Goal: Information Seeking & Learning: Learn about a topic

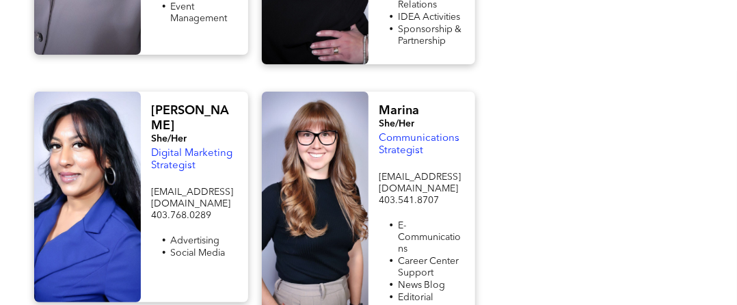
scroll to position [1778, 0]
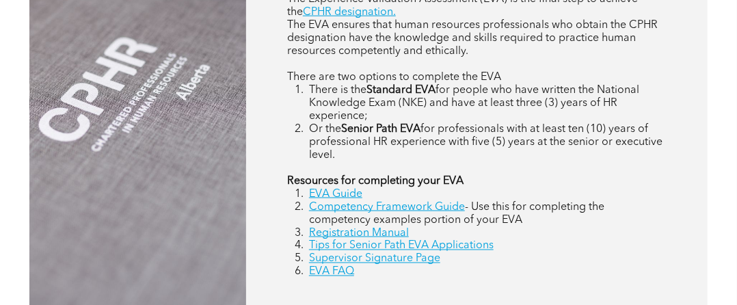
scroll to position [752, 0]
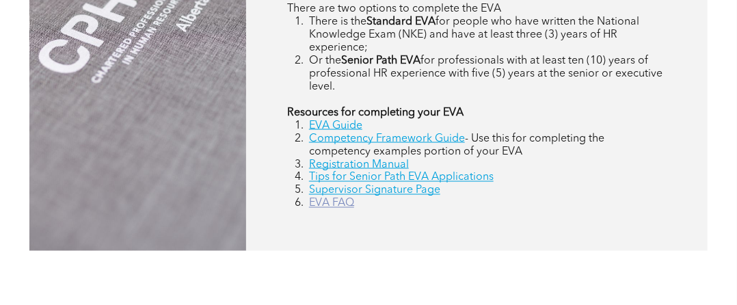
click at [331, 206] on link "EVA FAQ" at bounding box center [331, 203] width 45 height 11
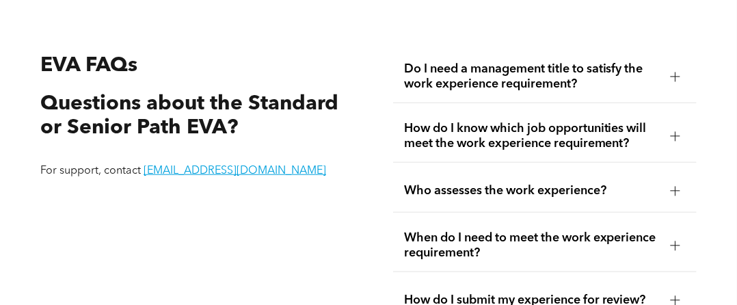
scroll to position [2242, 0]
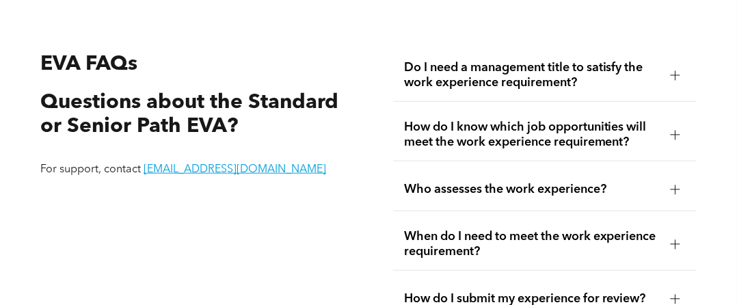
click at [679, 76] on div at bounding box center [676, 75] width 10 height 1
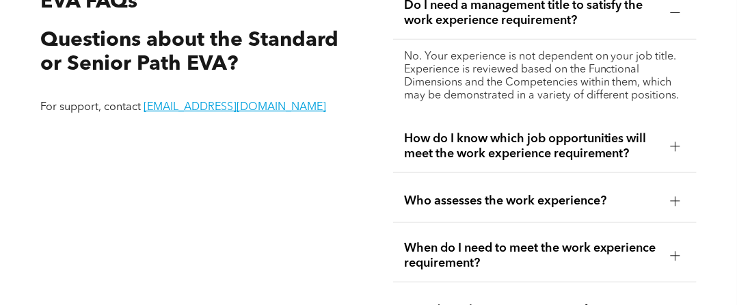
scroll to position [2310, 0]
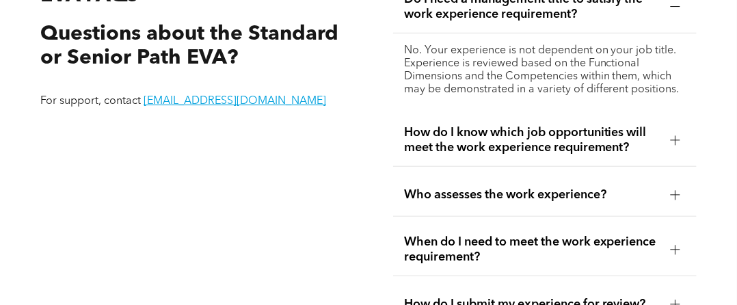
click at [673, 144] on div at bounding box center [676, 140] width 10 height 10
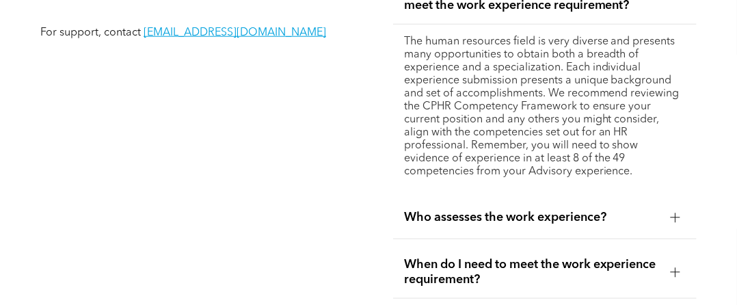
scroll to position [2447, 0]
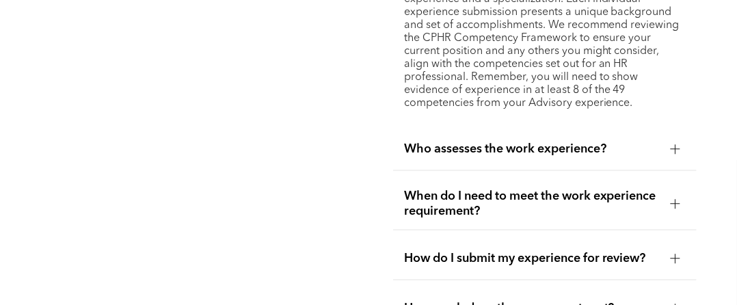
click at [673, 151] on div at bounding box center [676, 149] width 10 height 10
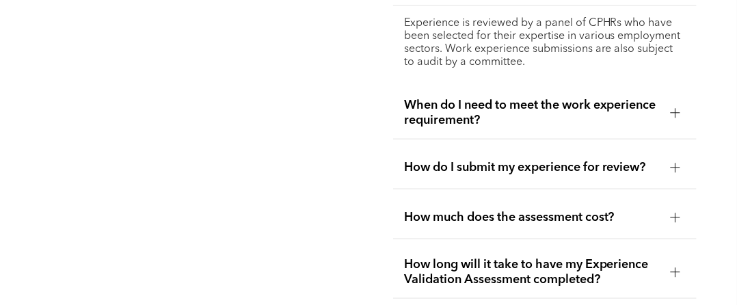
click at [674, 118] on div at bounding box center [676, 113] width 10 height 10
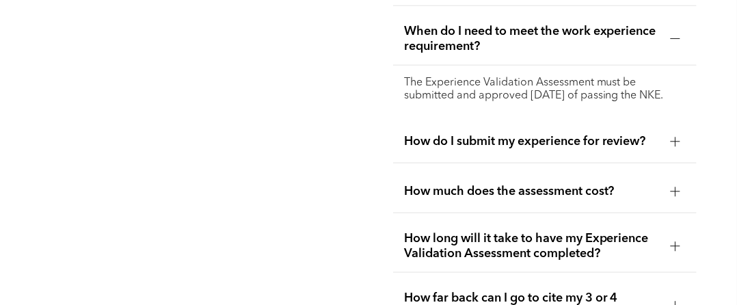
click at [674, 142] on div at bounding box center [676, 142] width 10 height 1
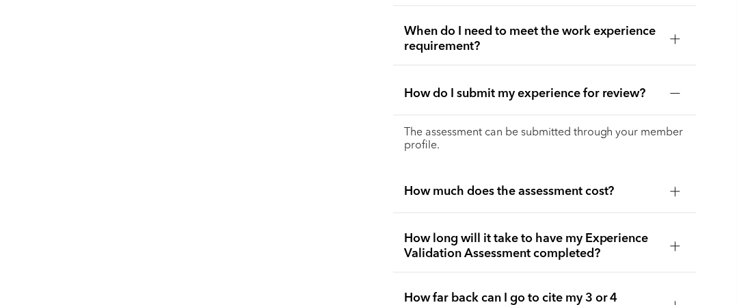
click at [674, 196] on div at bounding box center [676, 192] width 10 height 10
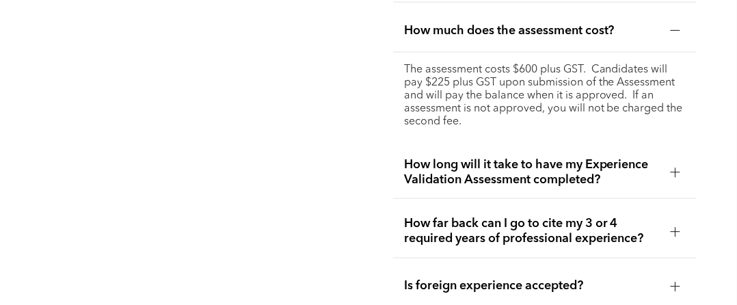
scroll to position [2584, 0]
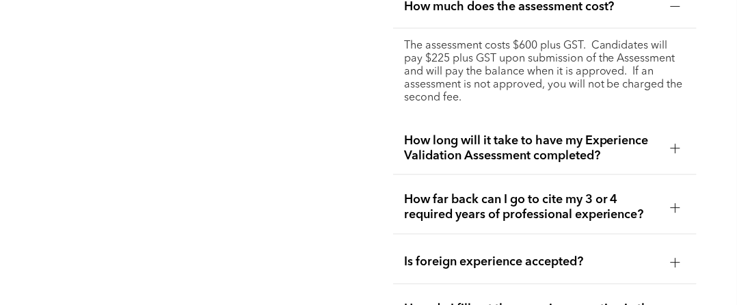
click at [679, 148] on div at bounding box center [676, 149] width 10 height 10
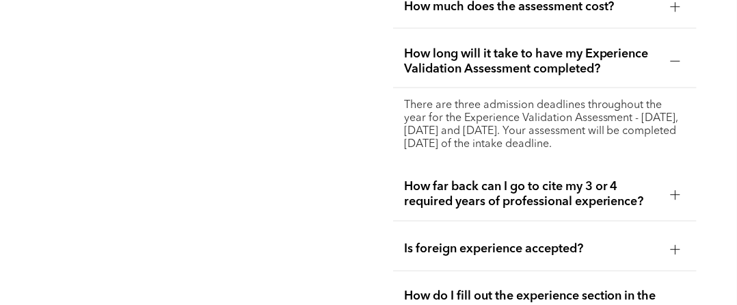
click at [675, 199] on div at bounding box center [675, 195] width 1 height 10
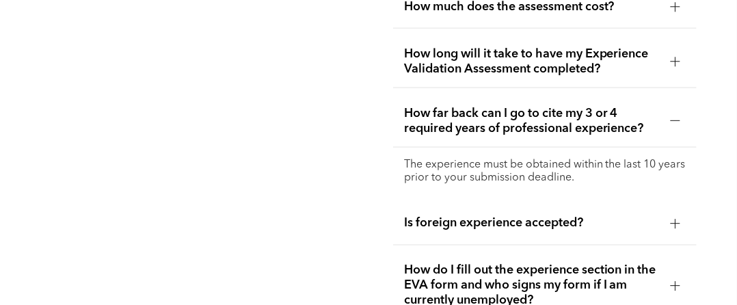
click at [672, 224] on div at bounding box center [676, 224] width 10 height 10
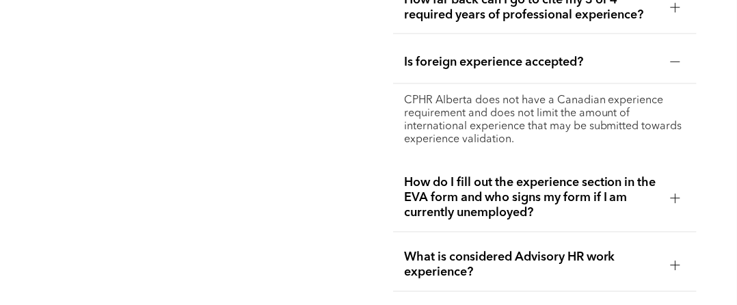
scroll to position [2721, 0]
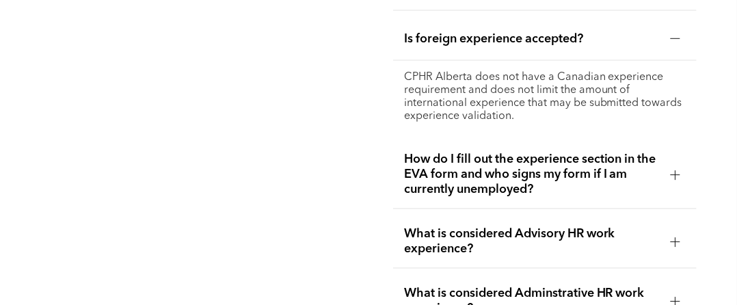
click at [676, 174] on div at bounding box center [675, 175] width 1 height 10
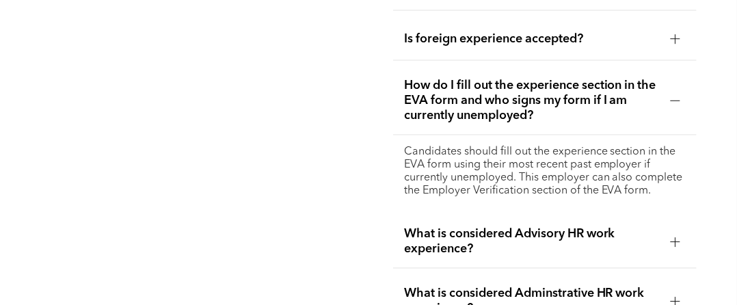
scroll to position [2789, 0]
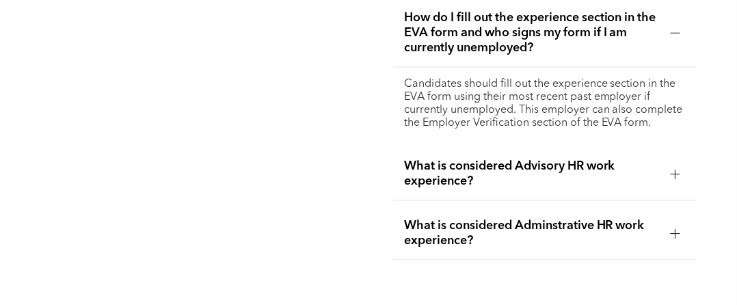
click at [672, 170] on div at bounding box center [676, 174] width 10 height 10
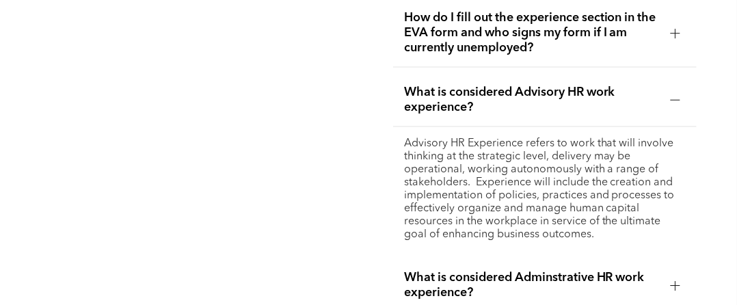
scroll to position [2858, 0]
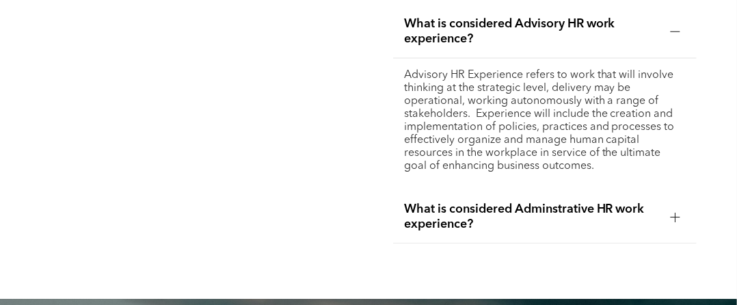
click at [674, 212] on div at bounding box center [676, 217] width 21 height 21
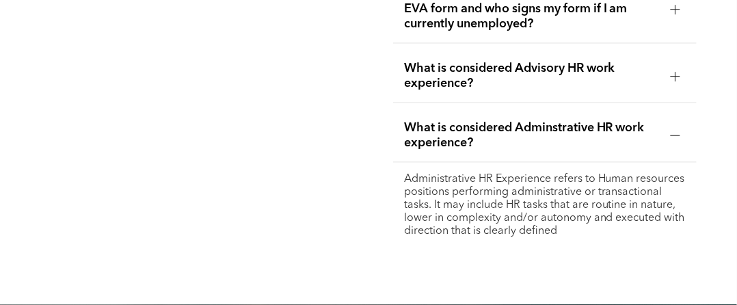
scroll to position [2789, 0]
